Goal: Information Seeking & Learning: Learn about a topic

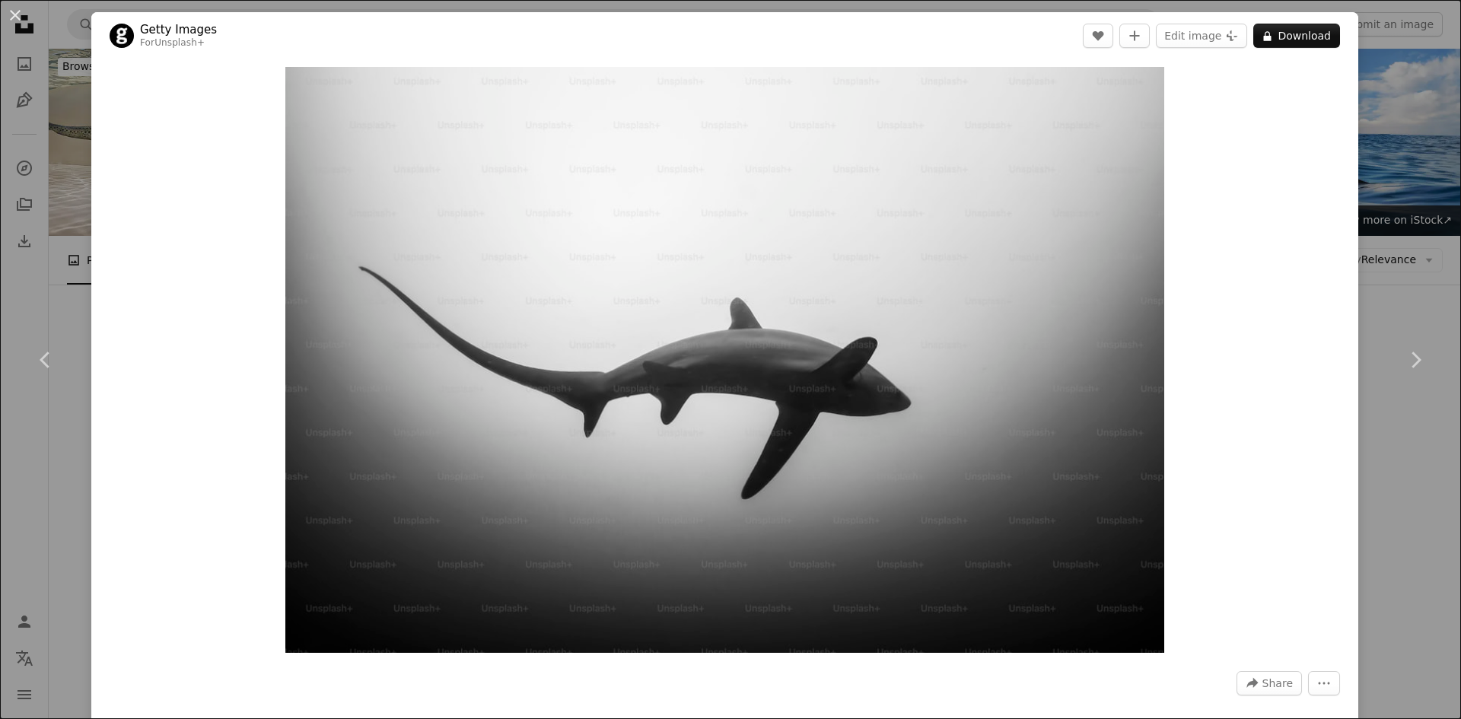
scroll to position [2806, 0]
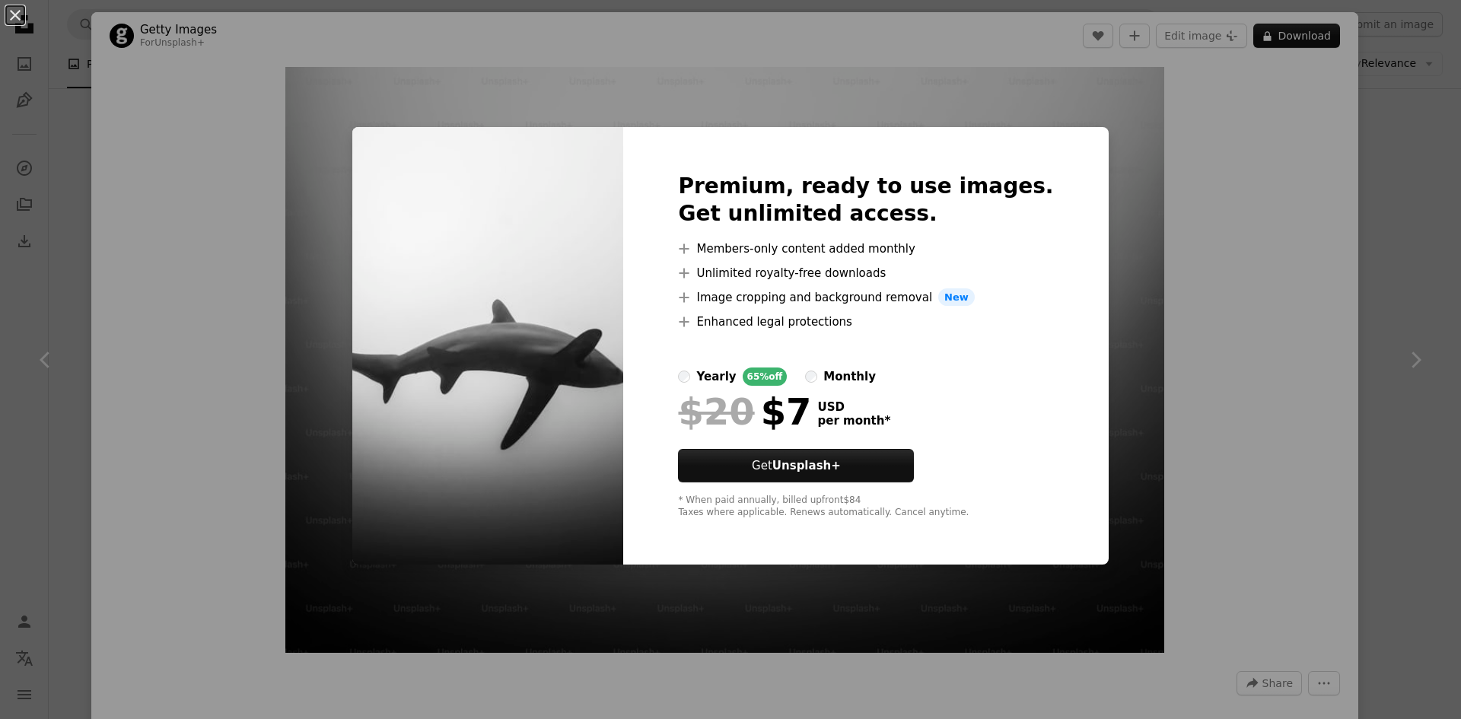
click at [1215, 199] on div "An X shape Premium, ready to use images. Get unlimited access. A plus sign Memb…" at bounding box center [730, 359] width 1461 height 719
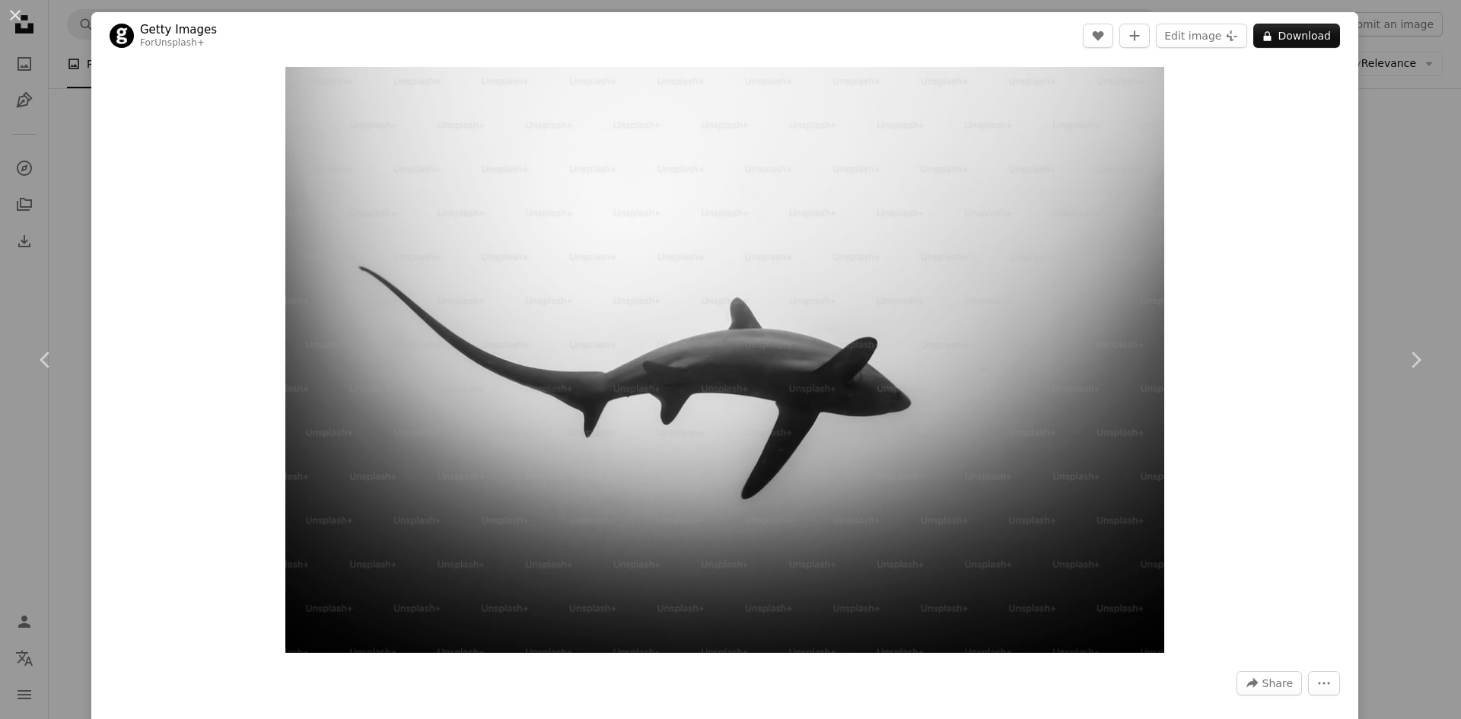
click at [1368, 239] on div "An X shape Chevron left Chevron right Getty Images For Unsplash+ A heart A plus…" at bounding box center [730, 359] width 1461 height 719
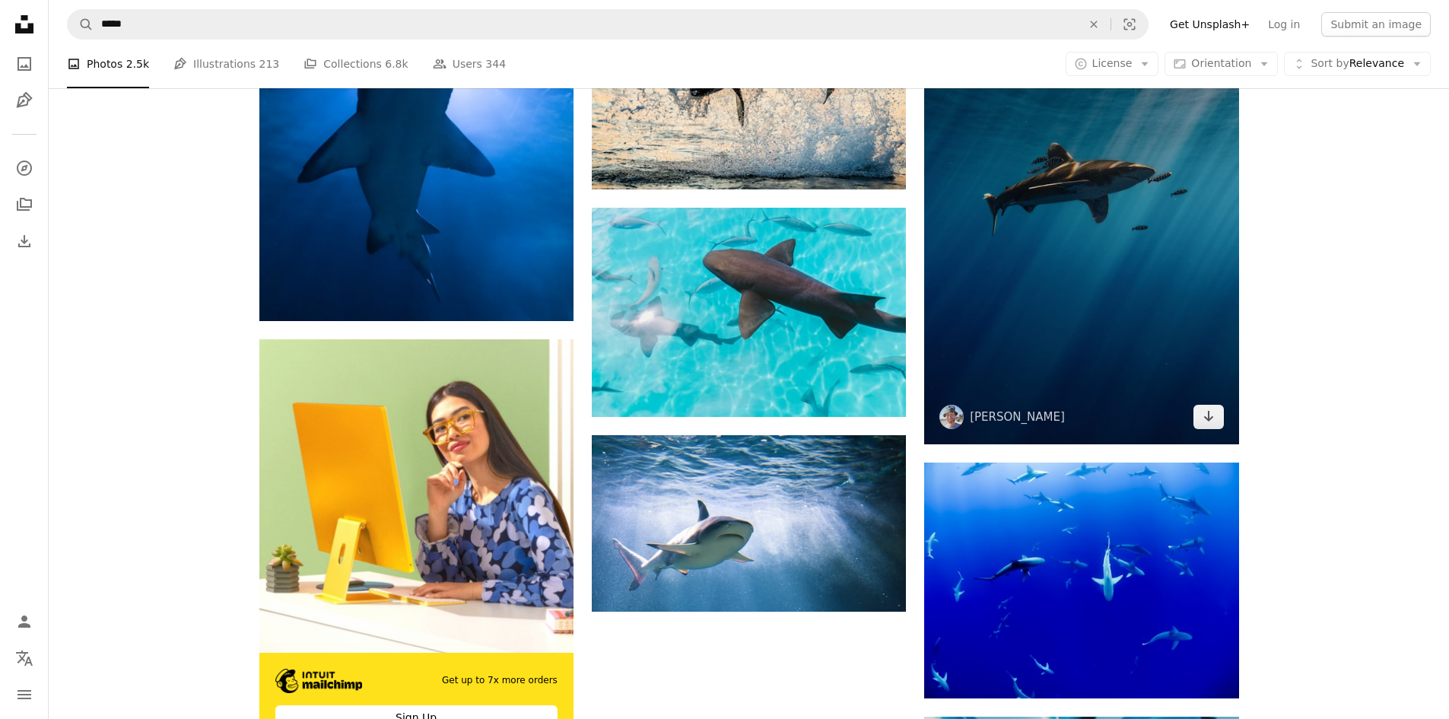
scroll to position [3794, 0]
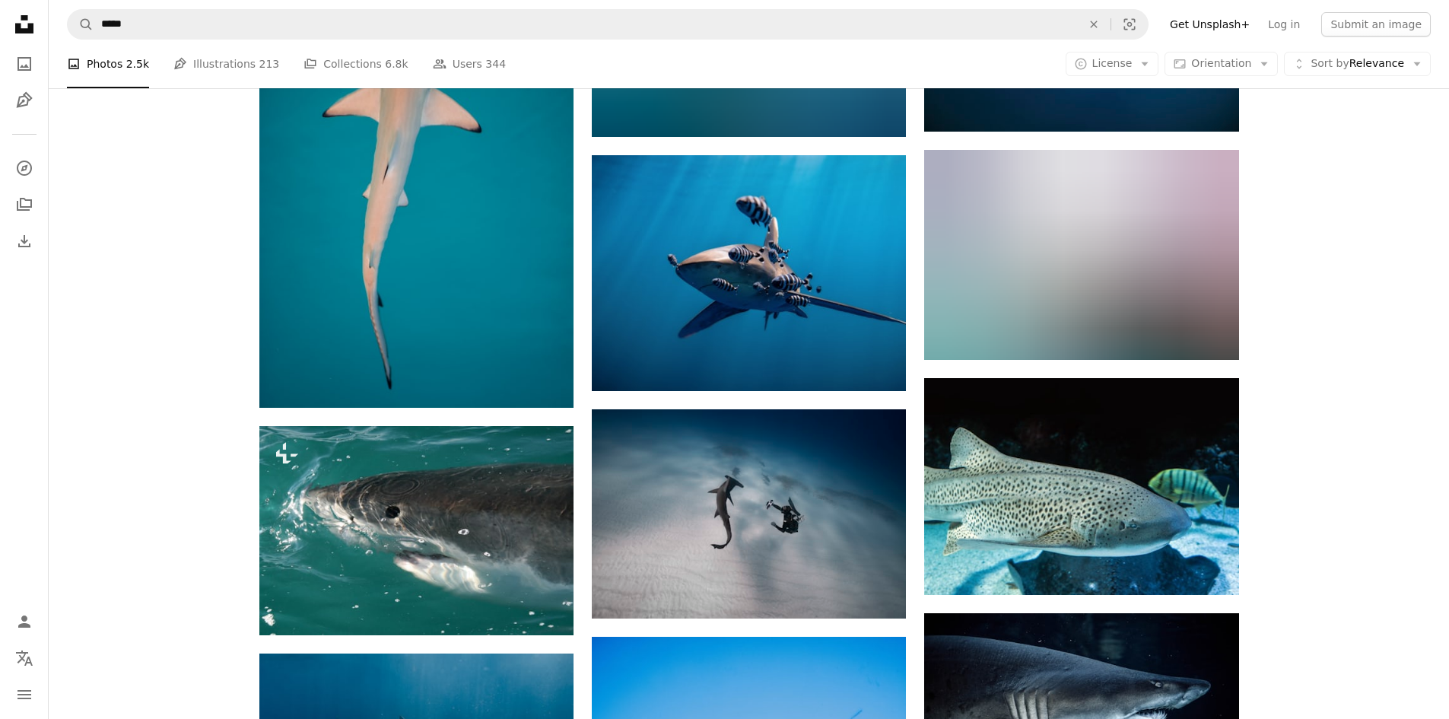
scroll to position [9204, 0]
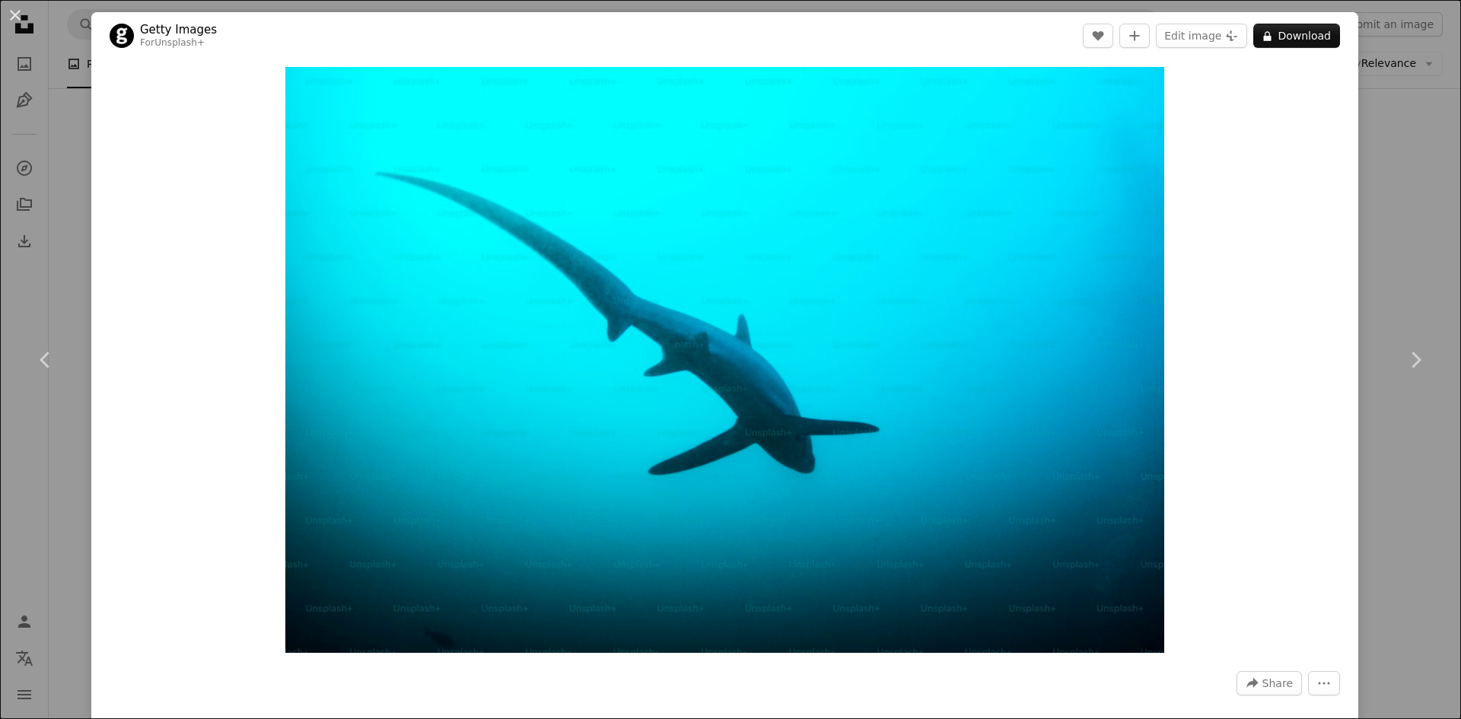
click at [1383, 222] on div "An X shape Chevron left Chevron right Getty Images For Unsplash+ A heart A plus…" at bounding box center [730, 359] width 1461 height 719
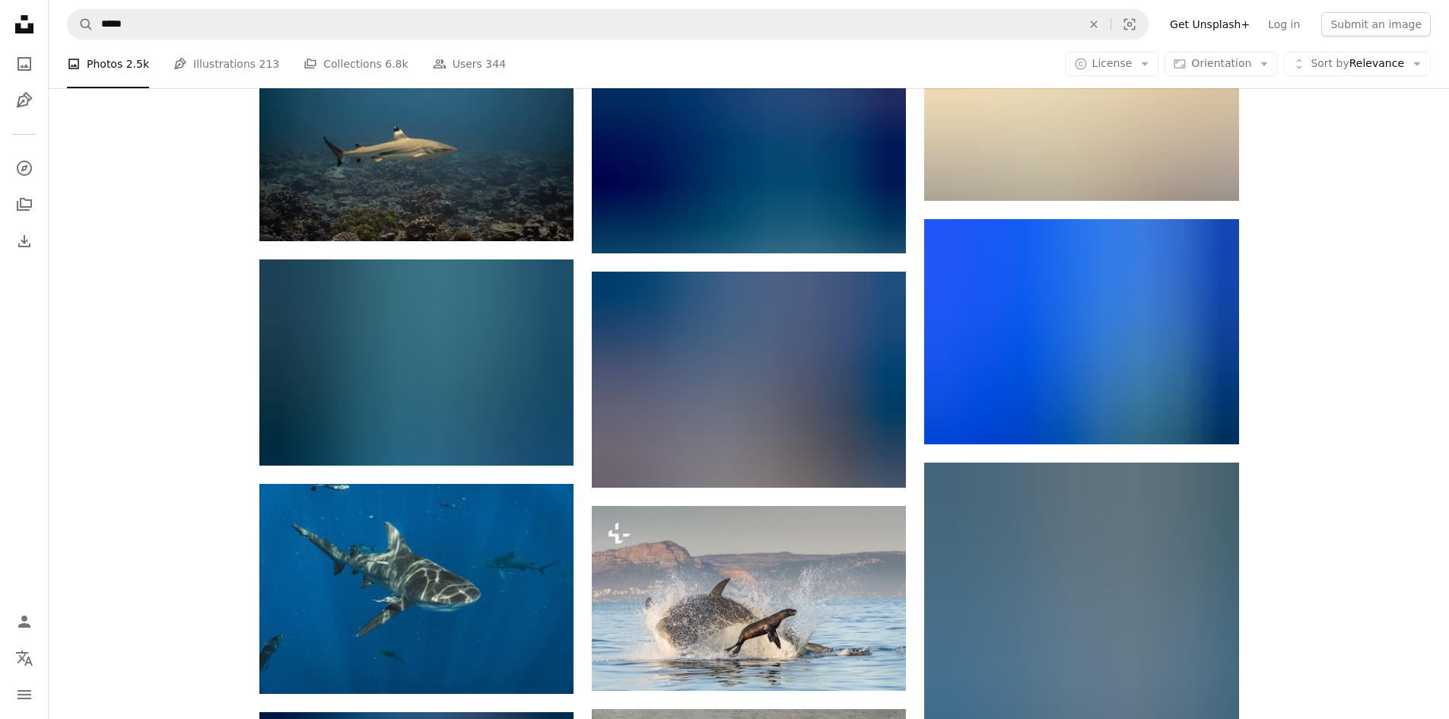
scroll to position [11611, 0]
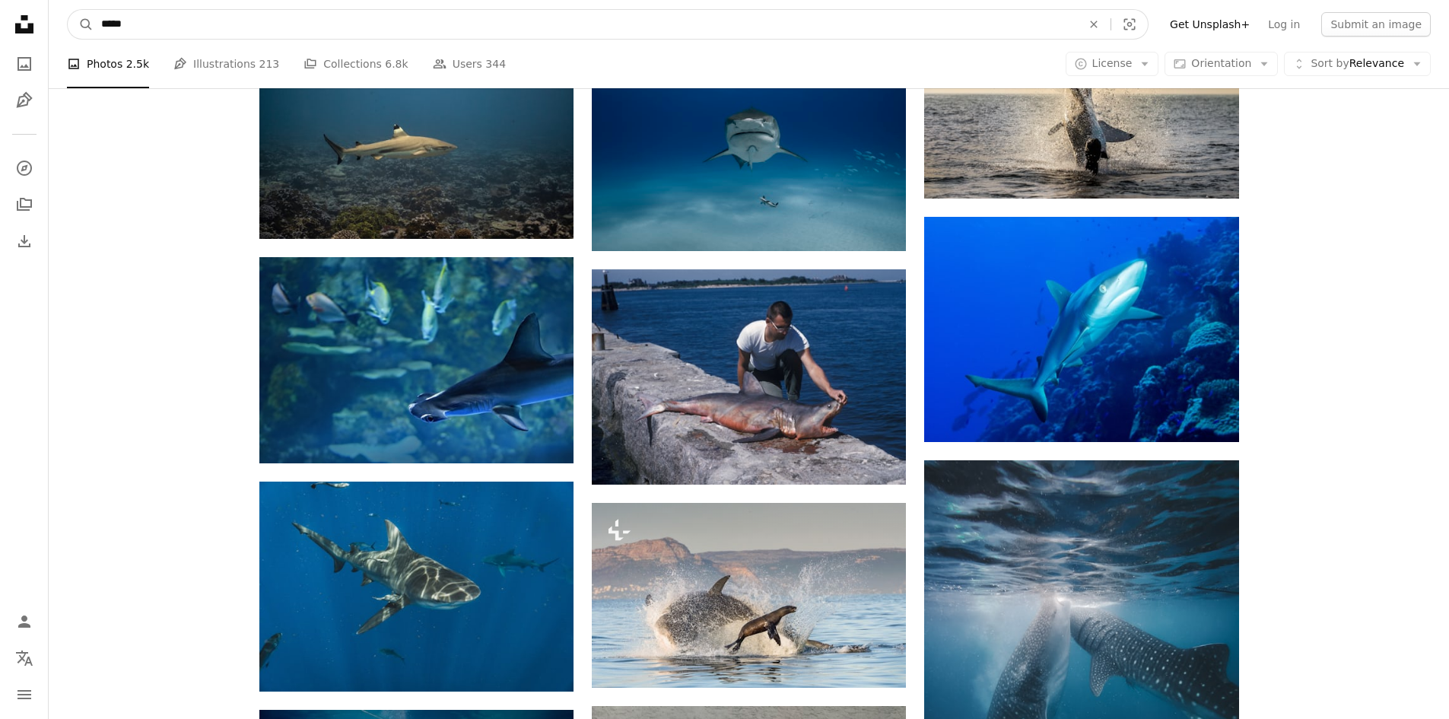
click at [585, 30] on input "*****" at bounding box center [586, 24] width 984 height 29
type input "**********"
click at [68, 10] on button "A magnifying glass" at bounding box center [81, 24] width 26 height 29
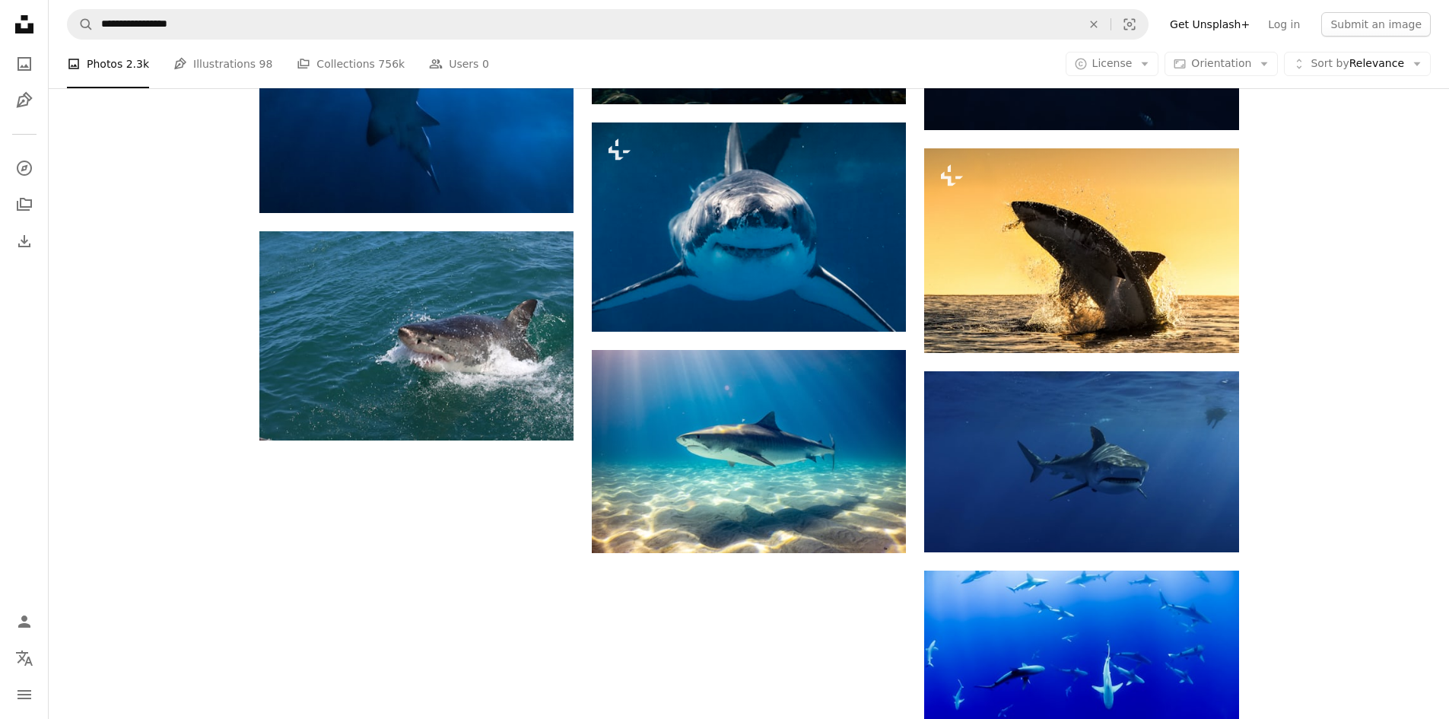
scroll to position [1628, 0]
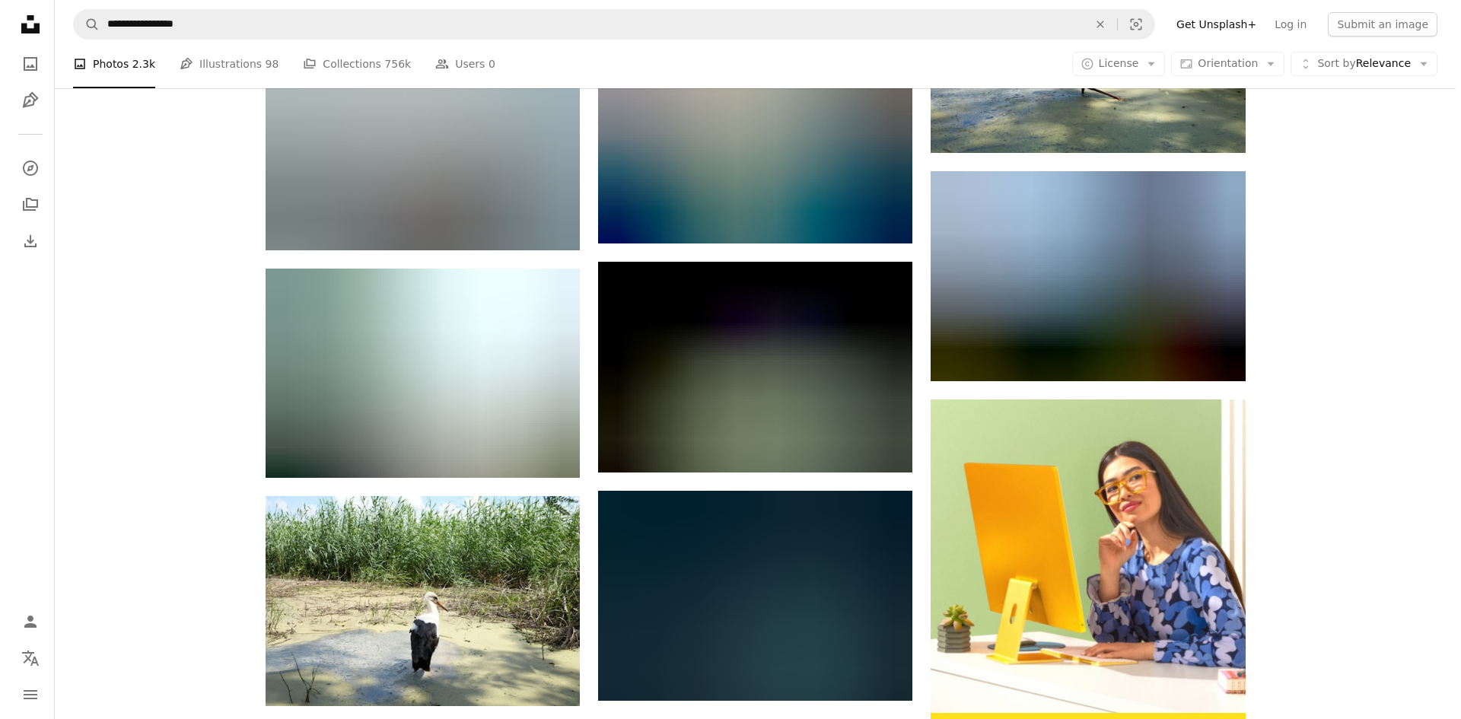
scroll to position [4930, 0]
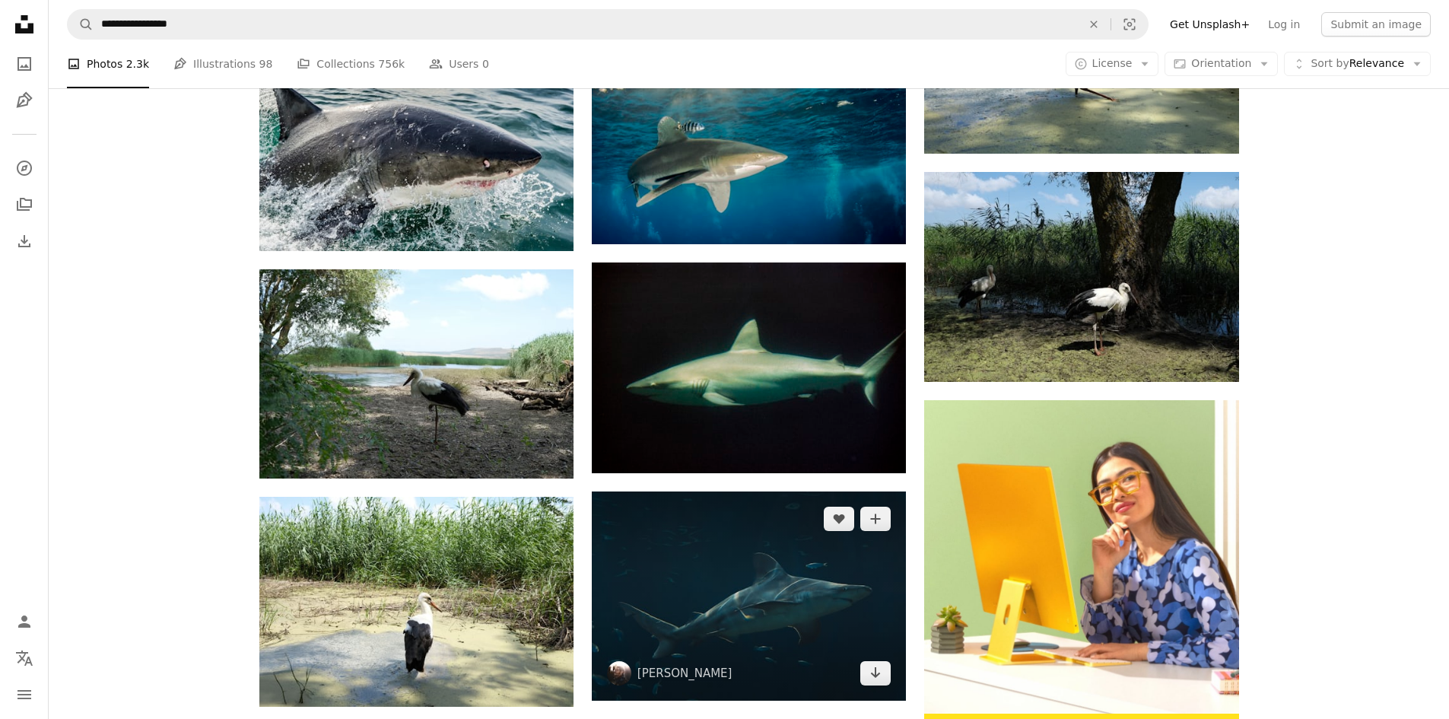
click at [836, 491] on img at bounding box center [749, 595] width 314 height 209
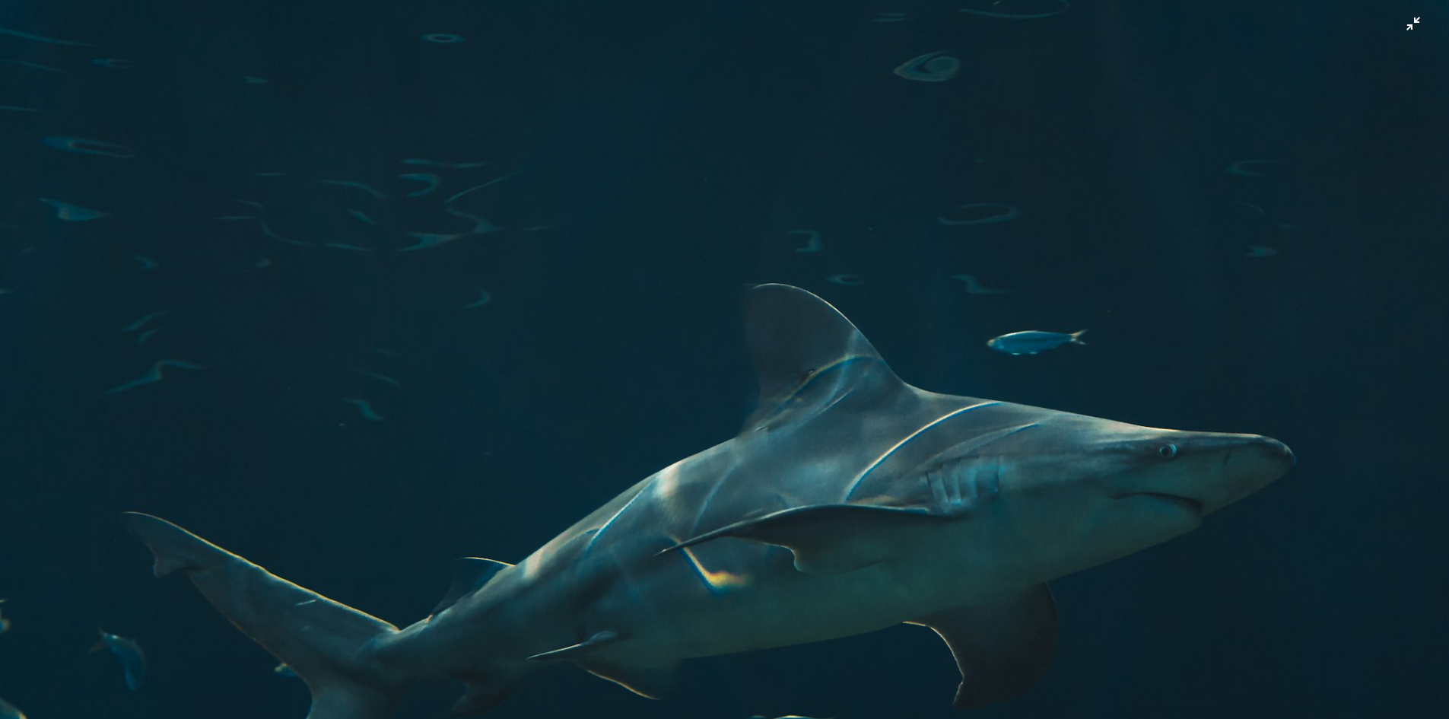
drag, startPoint x: 836, startPoint y: 445, endPoint x: 728, endPoint y: 396, distance: 118.8
click at [728, 396] on img "Zoom out on this image" at bounding box center [724, 482] width 1451 height 967
